Goal: Communication & Community: Answer question/provide support

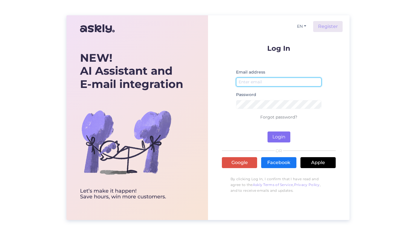
type input "[EMAIL_ADDRESS][DOMAIN_NAME]"
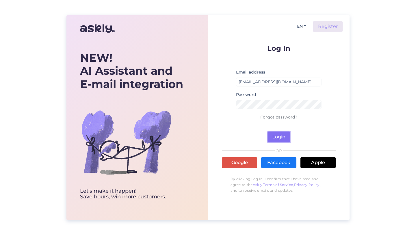
click at [281, 137] on button "Login" at bounding box center [278, 137] width 23 height 11
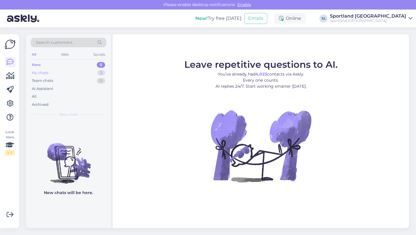
click at [56, 72] on div "My chats 2" at bounding box center [69, 73] width 76 height 8
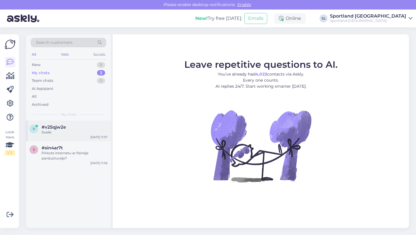
click at [68, 136] on div "v #v25qjw2e Sveiki [DATE] 11:57" at bounding box center [68, 131] width 85 height 21
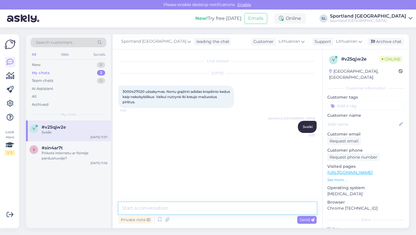
click at [140, 208] on textarea at bounding box center [217, 208] width 198 height 12
paste textarea "prekę reikėtų pateikti gamyklinio broko vertinimui. Tai padaryti galite išsiunt…"
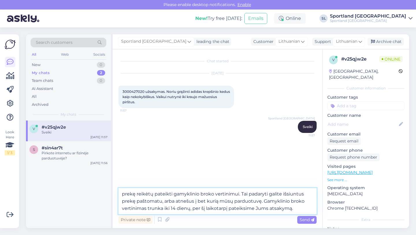
click at [124, 195] on textarea "prekę reikėtų pateikti gamyklinio broko vertinimui. Tai padaryti galite išsiunt…" at bounding box center [217, 201] width 198 height 26
click at [153, 195] on textarea "Prekę reikėtų pateikti gamyklinio broko vertinimui. Tai padaryti galite išsiunt…" at bounding box center [217, 201] width 198 height 26
drag, startPoint x: 279, startPoint y: 194, endPoint x: 177, endPoint y: 201, distance: 102.8
click at [177, 201] on textarea "Prekę galite pateikti gamyklinio broko vertinimui. Tai padaryti galite išsiuntu…" at bounding box center [217, 201] width 198 height 26
click at [298, 196] on textarea "Prekę galite pateikti gamyklinio broko vertinimui. Tai padaryti galite atnešus …" at bounding box center [217, 201] width 198 height 26
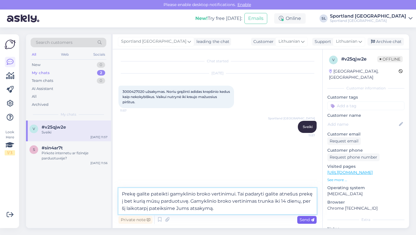
type textarea "Prekę galite pateikti gamyklinio broko vertinimui. Tai padaryti galite atnešus …"
click at [301, 221] on span "Send" at bounding box center [306, 219] width 15 height 5
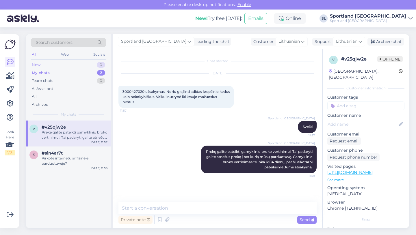
click at [47, 65] on div "New 0" at bounding box center [69, 65] width 76 height 8
